Goal: Navigation & Orientation: Find specific page/section

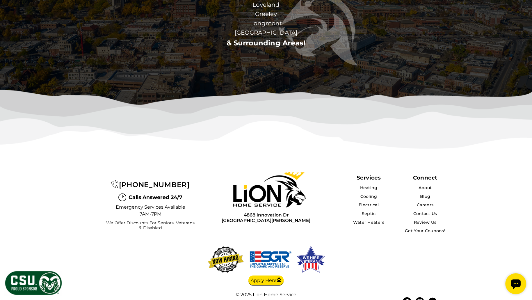
scroll to position [1794, 0]
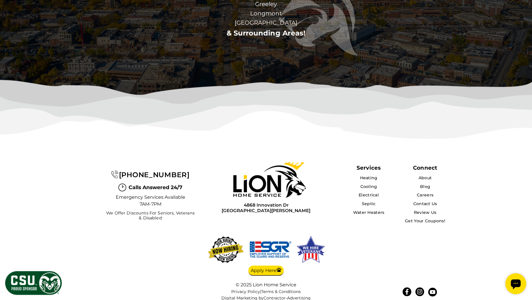
drag, startPoint x: 84, startPoint y: 0, endPoint x: 40, endPoint y: 53, distance: 68.7
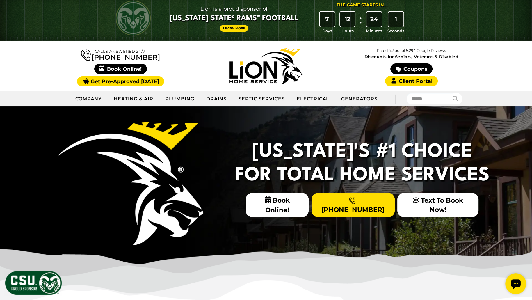
scroll to position [0, 0]
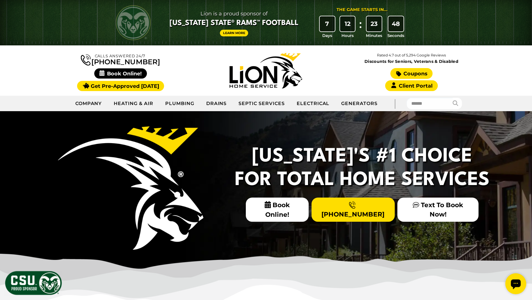
click at [422, 73] on link "Coupons" at bounding box center [411, 73] width 42 height 11
click at [419, 103] on input "text" at bounding box center [430, 103] width 46 height 11
click at [74, 136] on img at bounding box center [130, 187] width 145 height 123
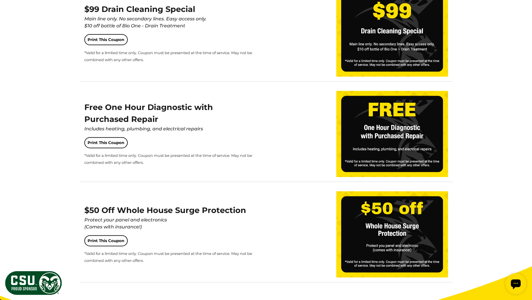
scroll to position [902, 0]
